Goal: Transaction & Acquisition: Purchase product/service

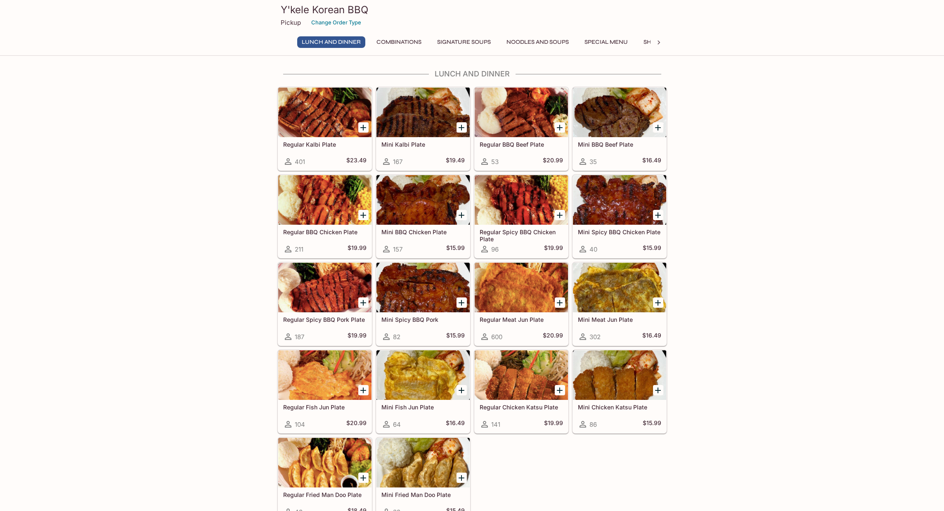
click at [293, 22] on p "Pickup" at bounding box center [291, 23] width 20 height 8
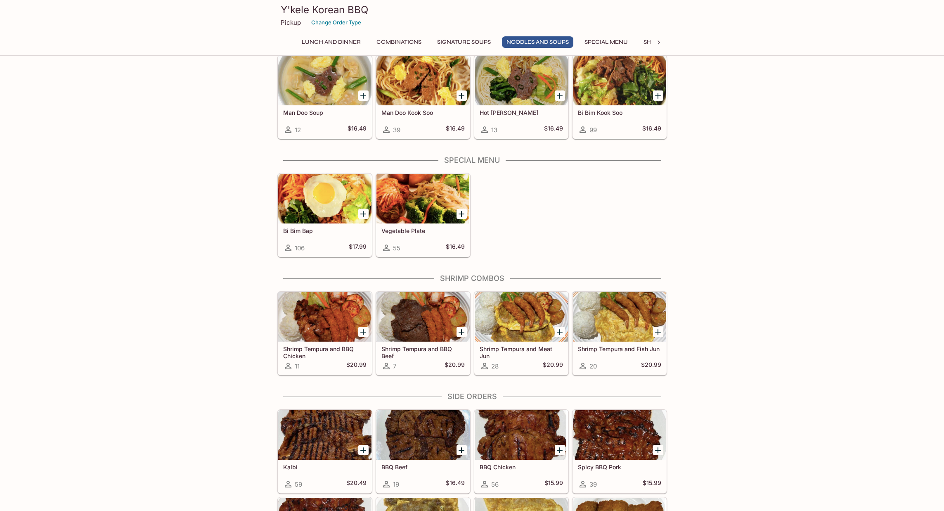
scroll to position [913, 0]
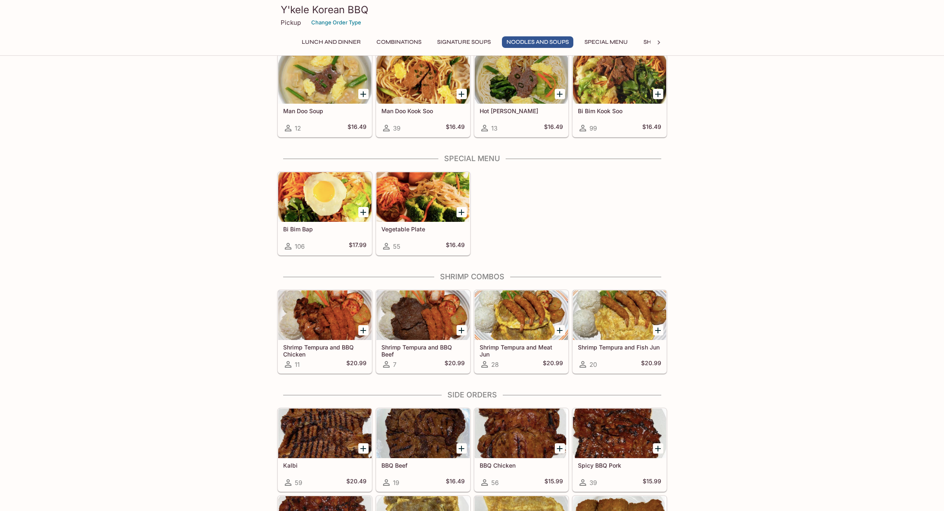
click at [362, 213] on icon "Add Bi Bim Bap" at bounding box center [363, 212] width 10 height 10
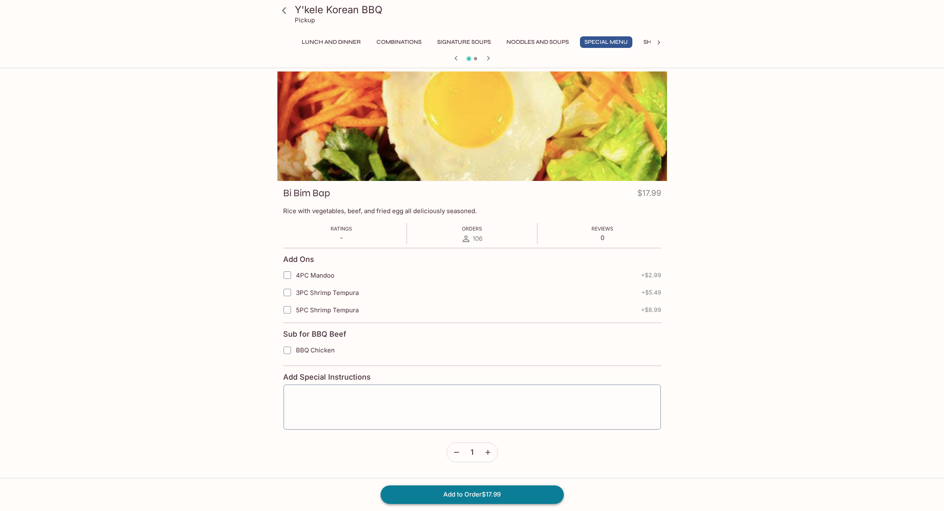
click at [523, 499] on button "Add to Order $17.99" at bounding box center [472, 494] width 183 height 18
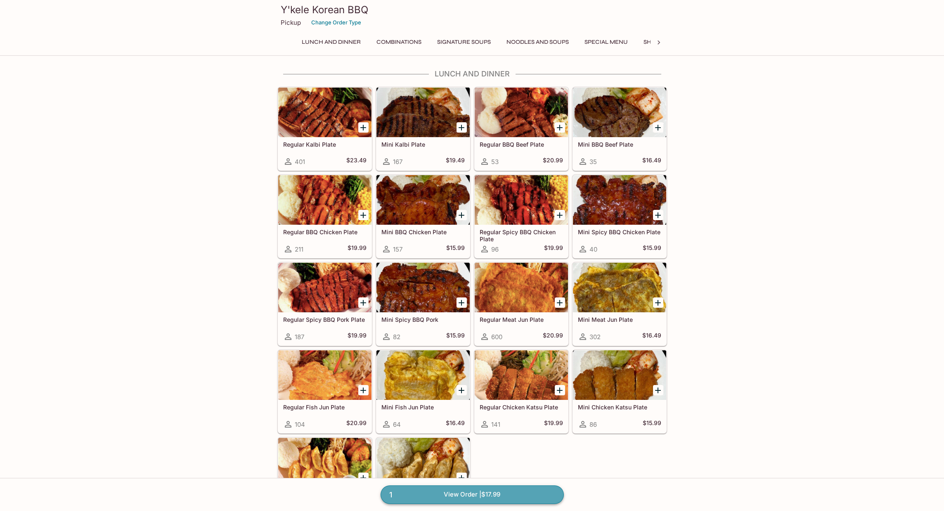
click at [470, 492] on link "1 View Order | $17.99" at bounding box center [472, 494] width 183 height 18
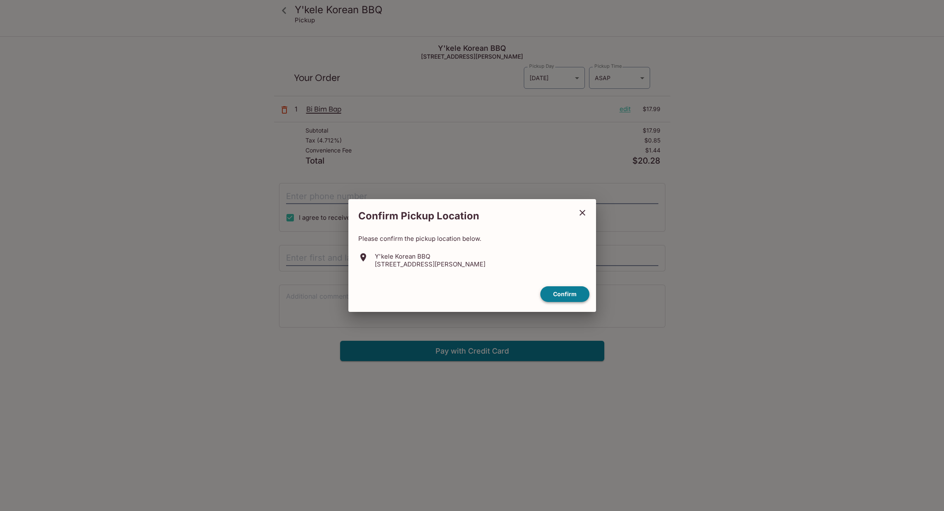
click at [565, 288] on button "Confirm" at bounding box center [564, 294] width 49 height 16
